Goal: Transaction & Acquisition: Obtain resource

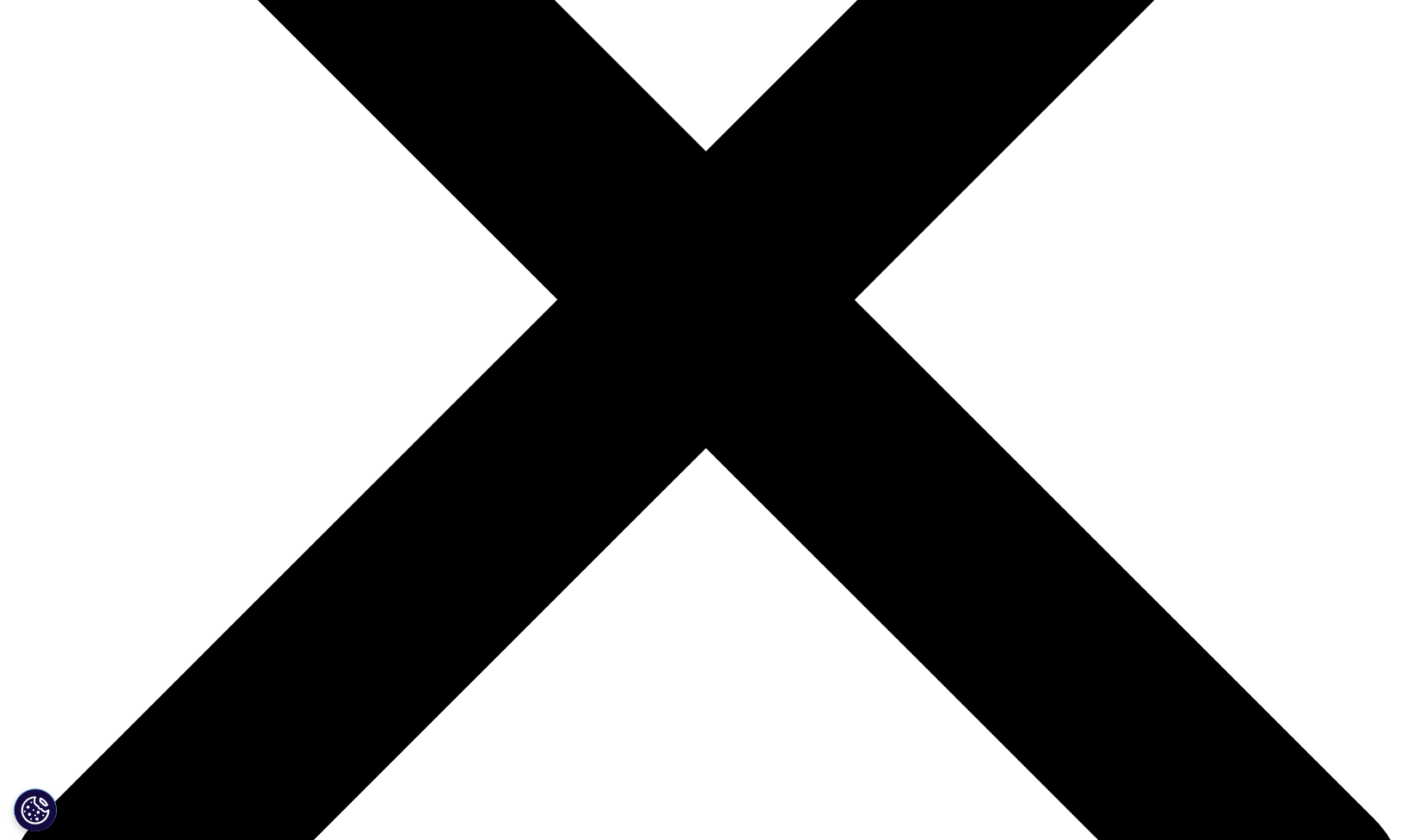
scroll to position [544, 1015]
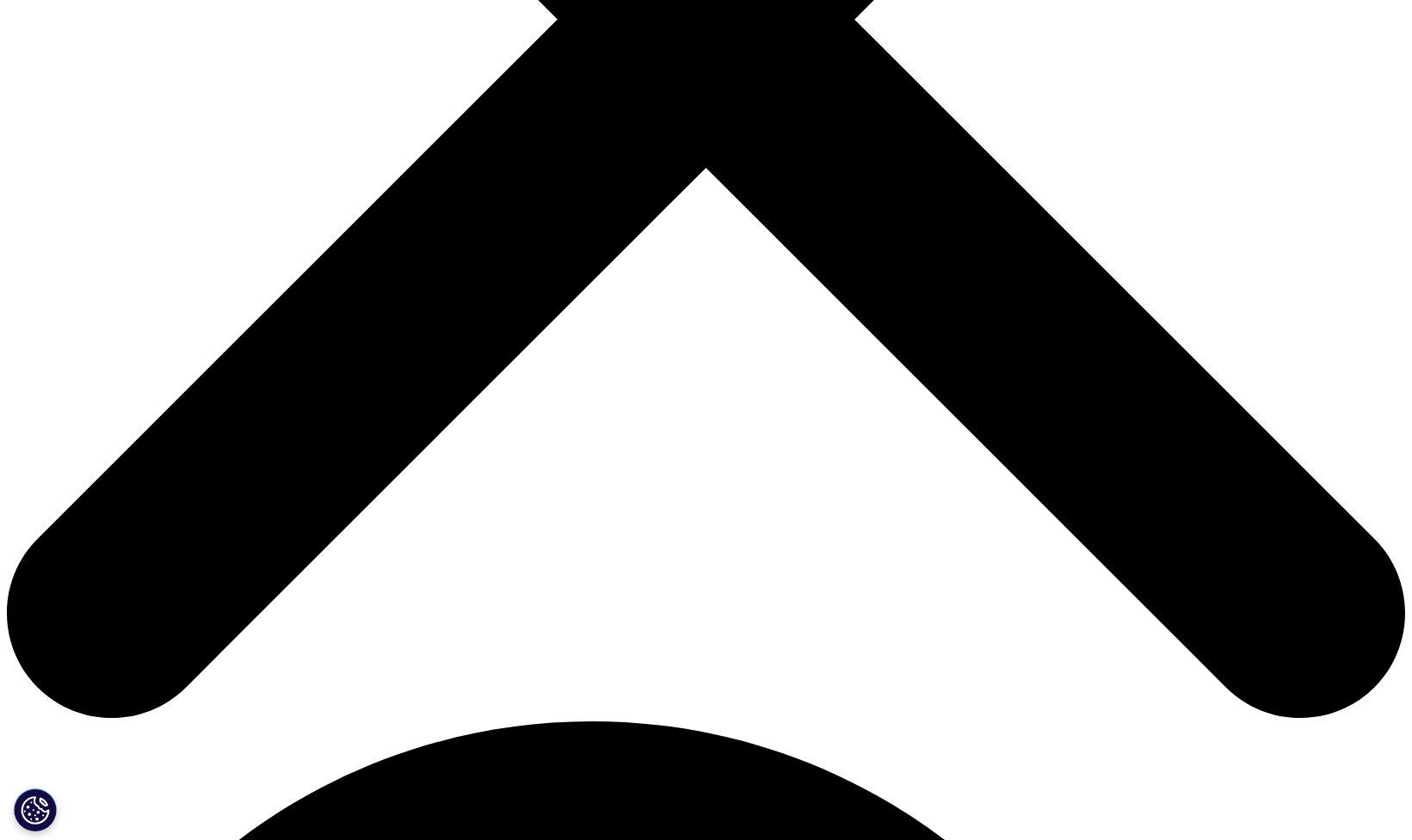
scroll to position [741, 0]
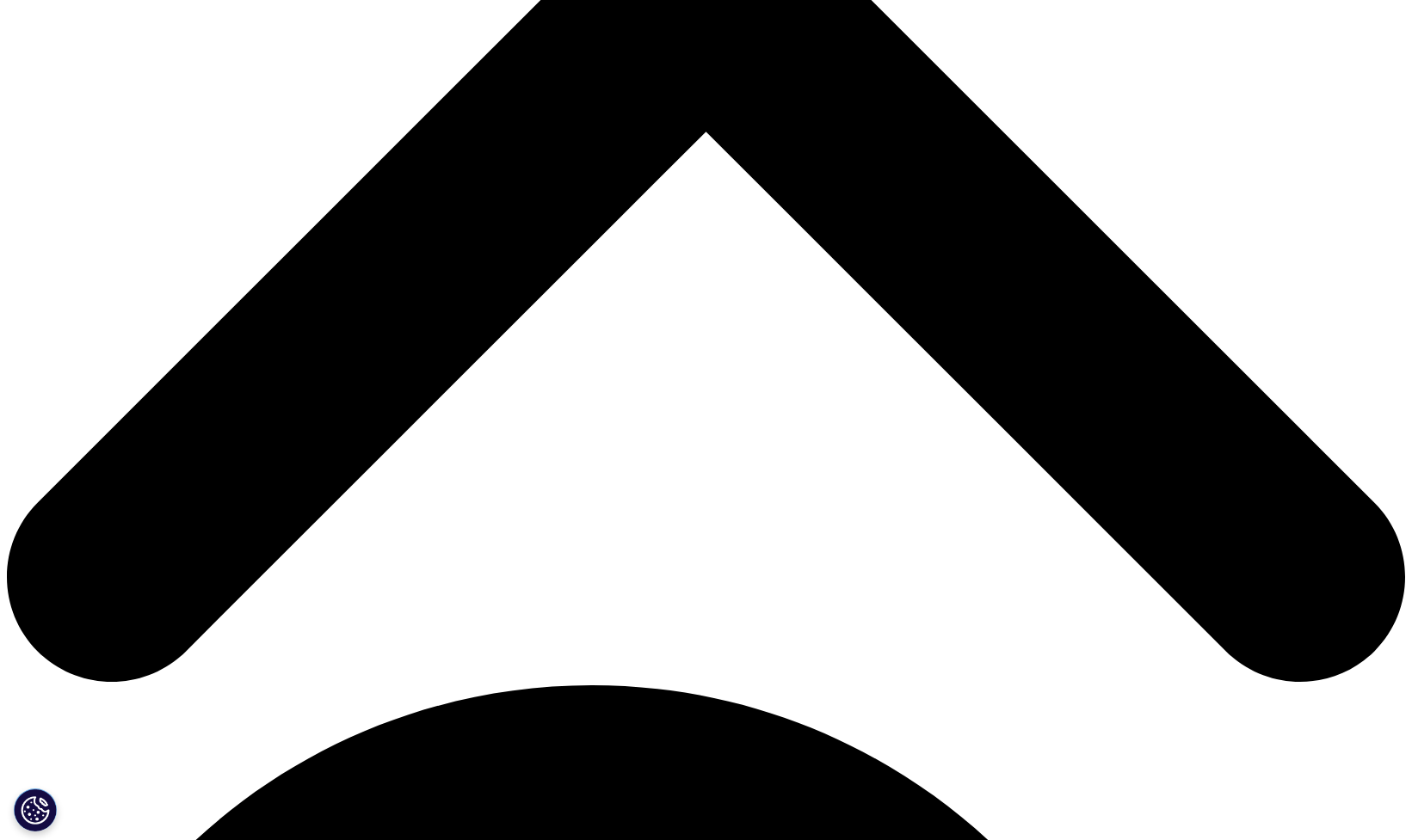
type input "[PERSON_NAME]"
select select "[GEOGRAPHIC_DATA]"
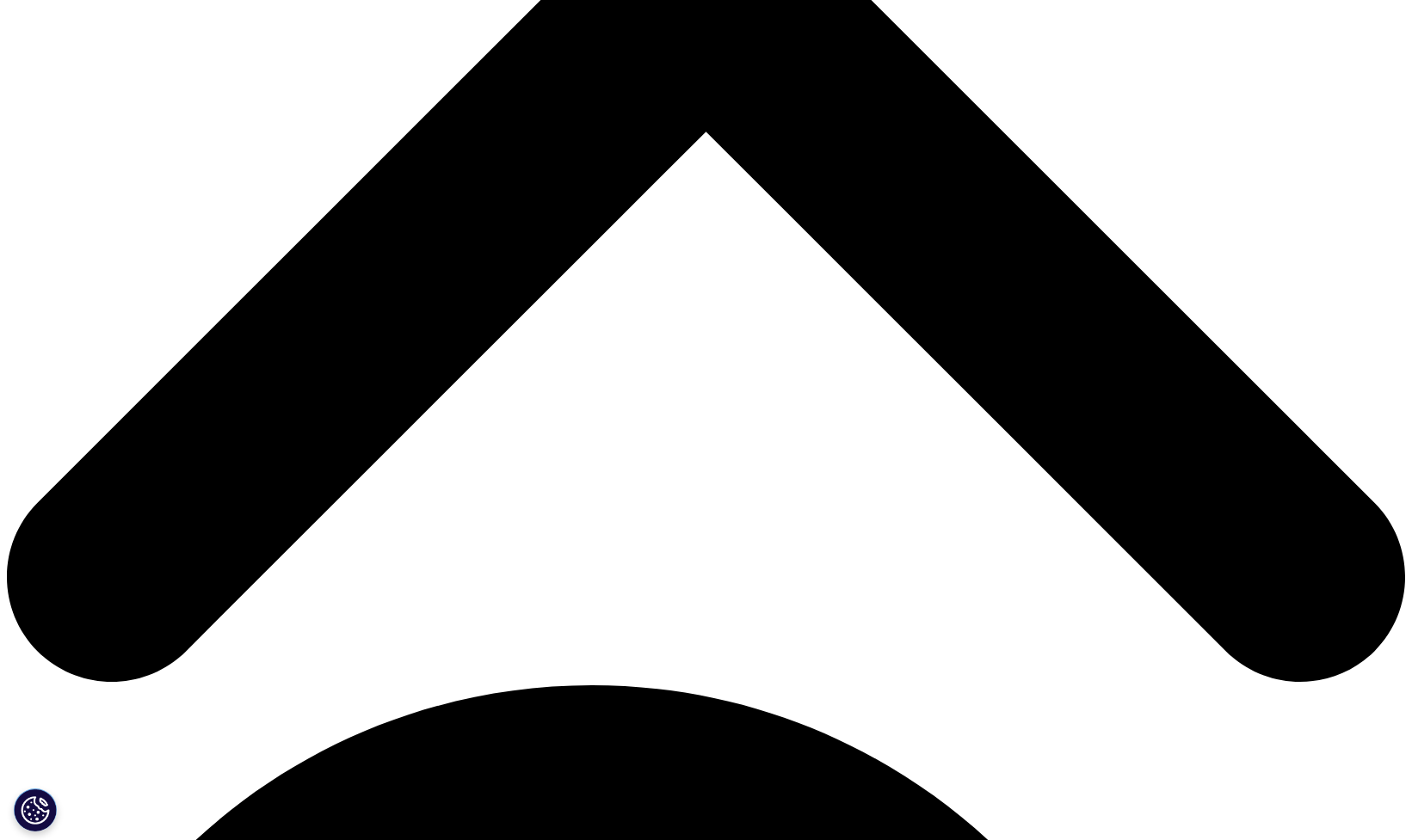
scroll to position [0, 31]
type input "[PERSON_NAME][EMAIL_ADDRESS][PERSON_NAME][DOMAIN_NAME]"
type input "Executive Communications"
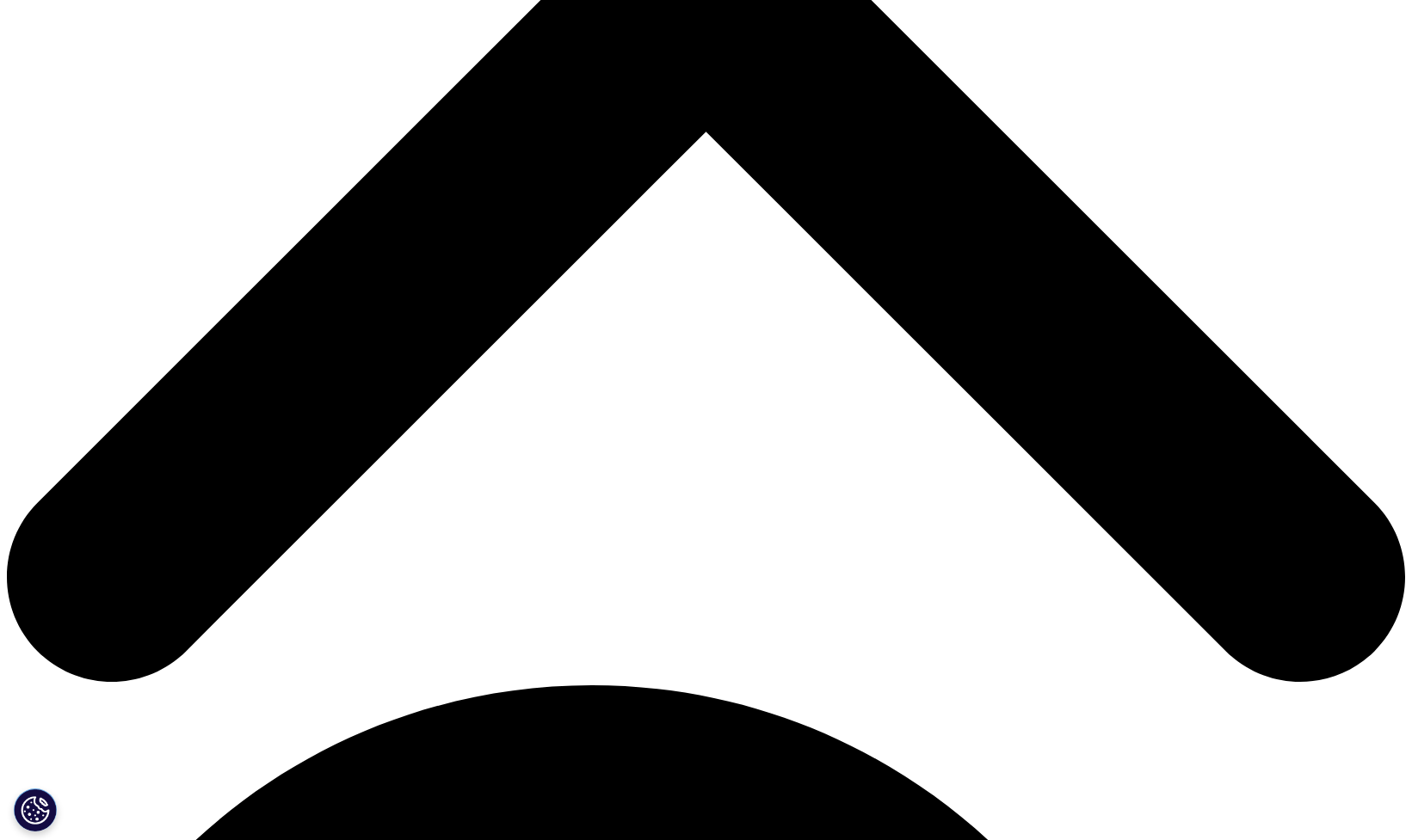
type input "The [PERSON_NAME][GEOGRAPHIC_DATA]"
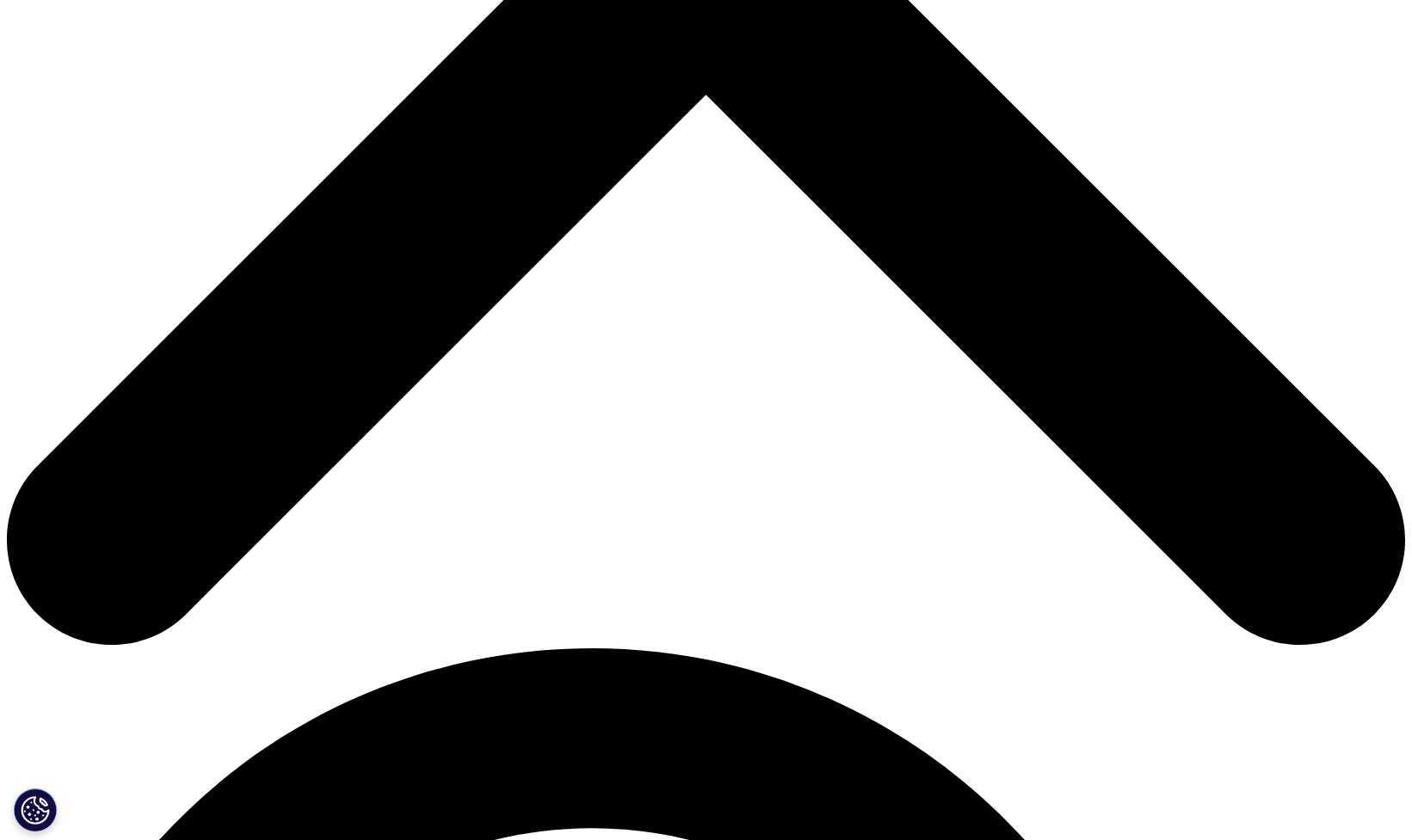
scroll to position [544, 1015]
click at [373, 96] on link "Click here to download" at bounding box center [407, 84] width 205 height 22
